Goal: Check status

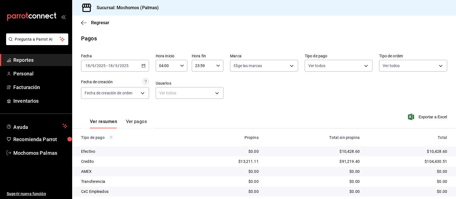
scroll to position [56, 0]
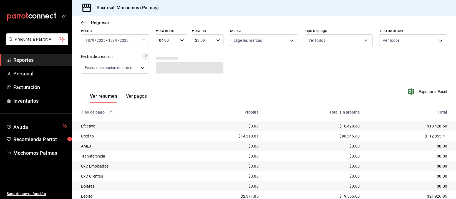
scroll to position [56, 0]
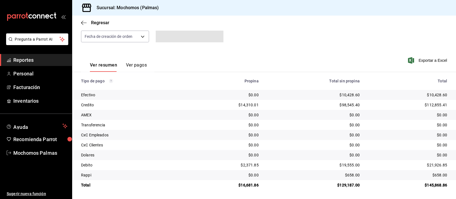
click at [338, 130] on td "$0.00" at bounding box center [313, 135] width 101 height 10
click at [391, 128] on div "$0.00" at bounding box center [408, 125] width 79 height 6
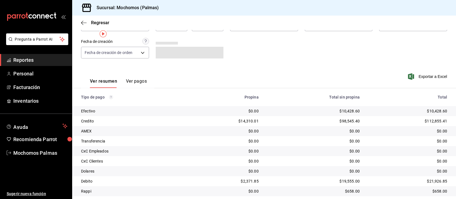
scroll to position [56, 0]
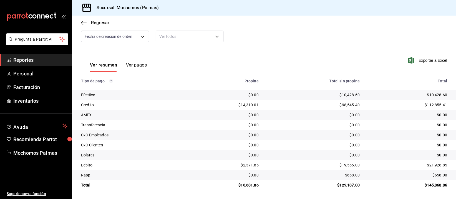
click at [356, 126] on td "$0.00" at bounding box center [313, 125] width 101 height 10
click at [320, 112] on div "$0.00" at bounding box center [314, 115] width 92 height 6
click at [258, 98] on td "$0.00" at bounding box center [226, 95] width 75 height 10
click at [314, 118] on td "$0.00" at bounding box center [313, 115] width 101 height 10
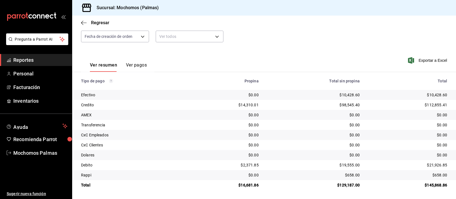
click at [307, 148] on td "$0.00" at bounding box center [313, 145] width 101 height 10
click at [313, 140] on td "$0.00" at bounding box center [313, 145] width 101 height 10
